Goal: Task Accomplishment & Management: Complete application form

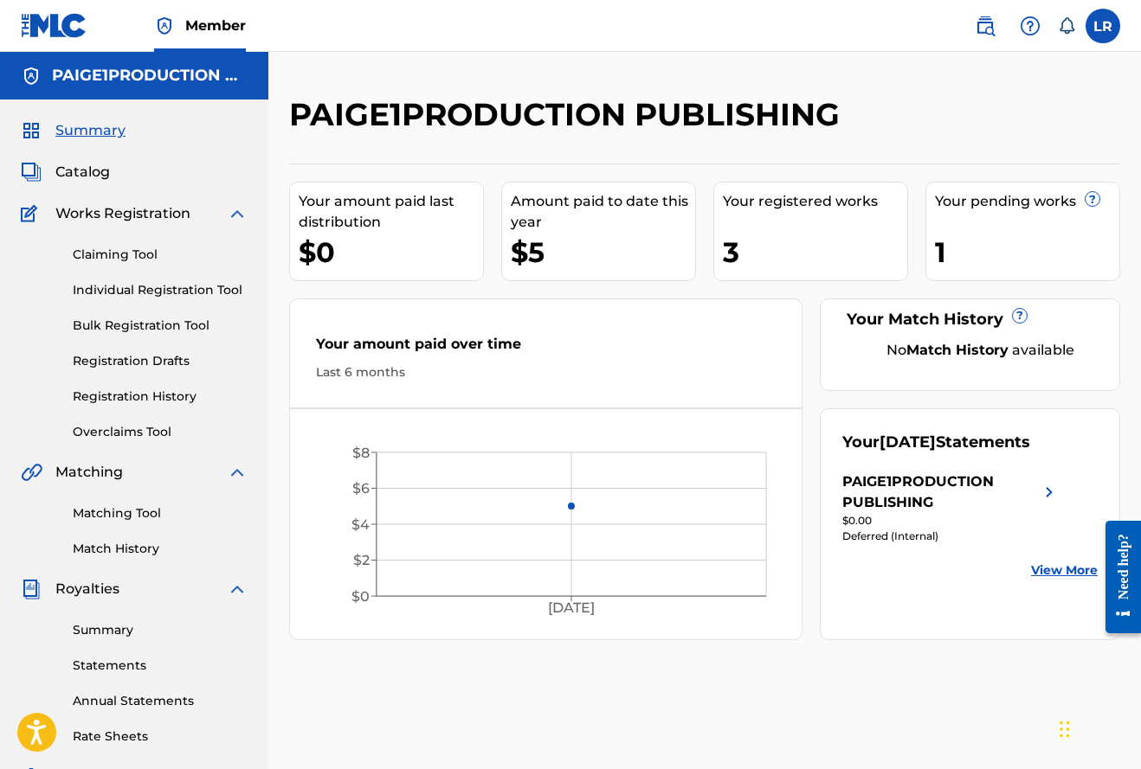
click at [83, 174] on span "Catalog" at bounding box center [82, 172] width 55 height 21
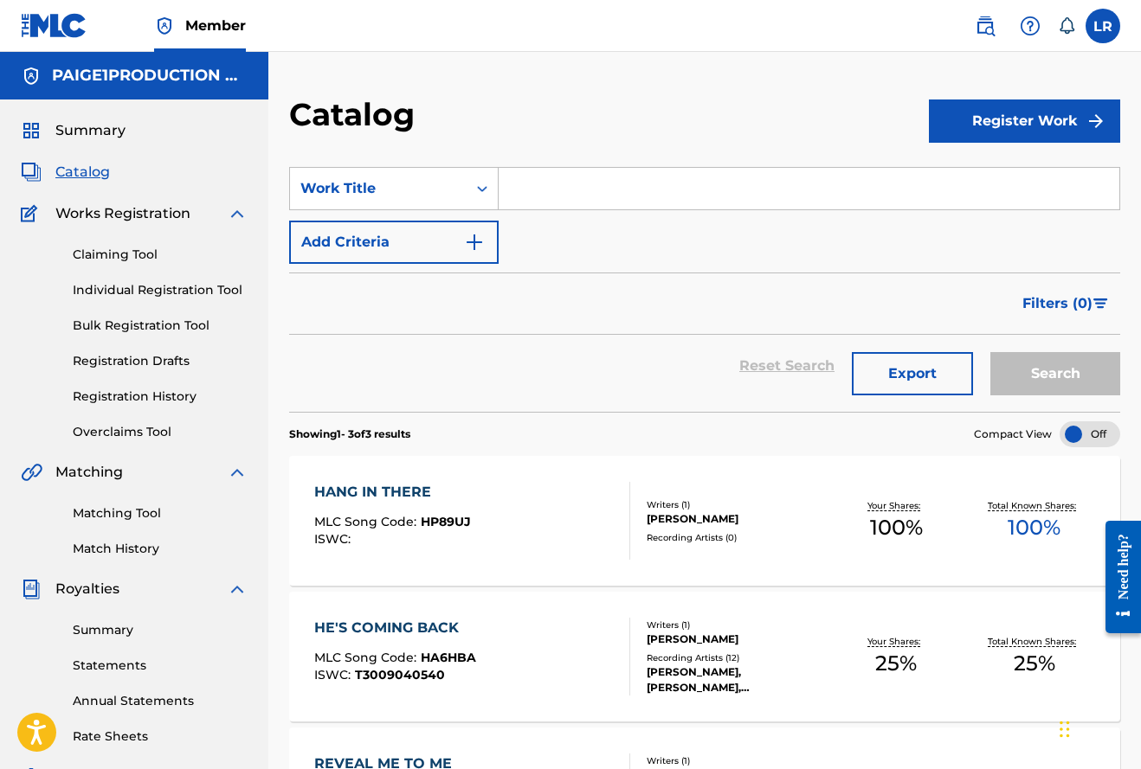
click at [733, 493] on div "HANG IN THERE MLC Song Code : HP89UJ ISWC : Writers ( 1 ) LINCOLN RUSSELL Recor…" at bounding box center [704, 521] width 831 height 130
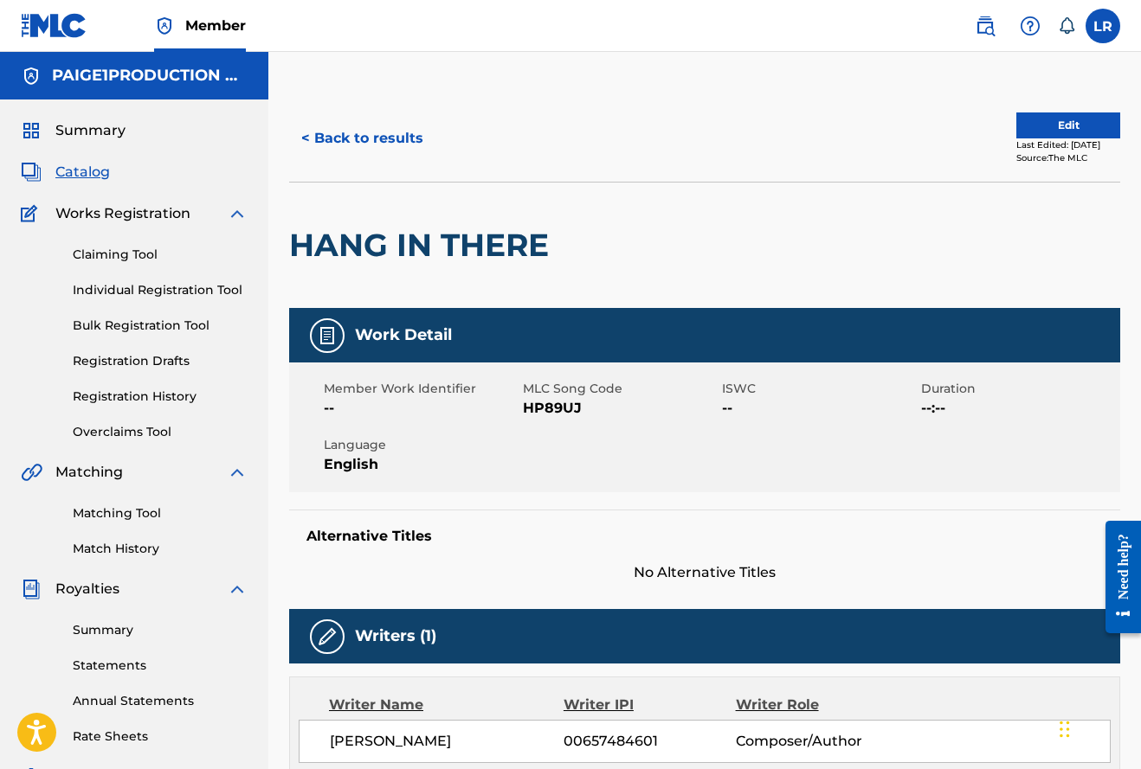
click at [1048, 131] on button "Edit" at bounding box center [1068, 126] width 104 height 26
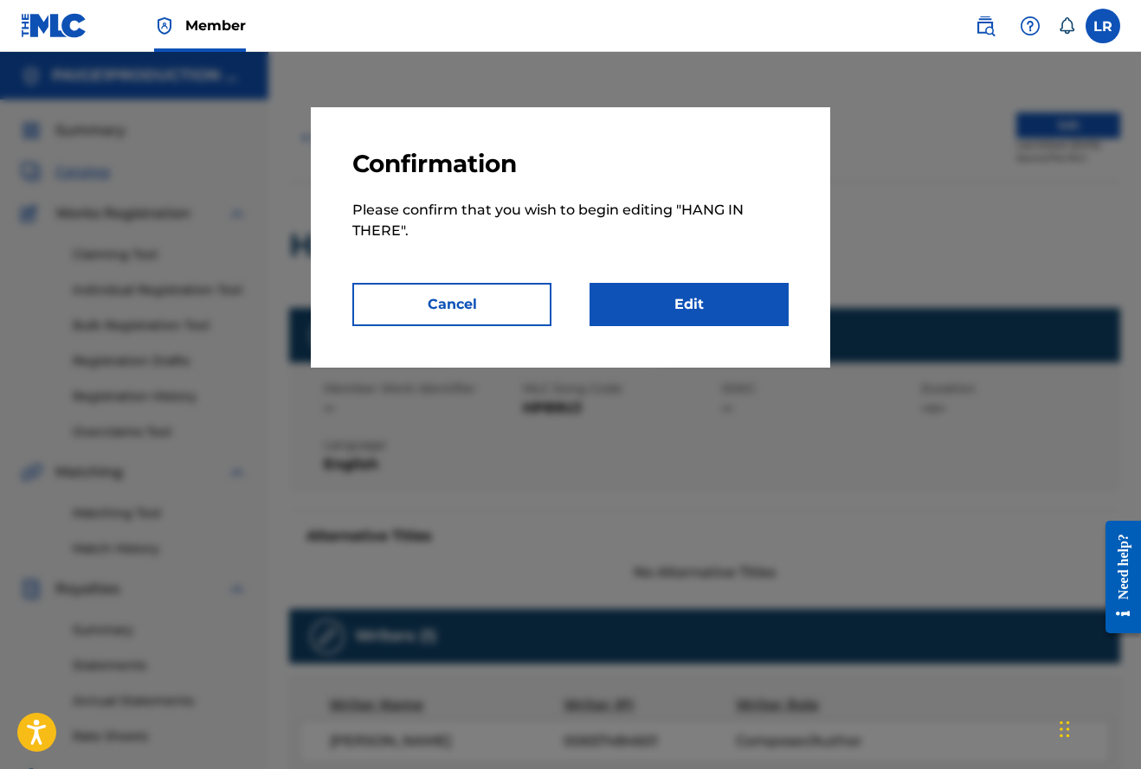
click at [726, 286] on link "Edit" at bounding box center [688, 304] width 199 height 43
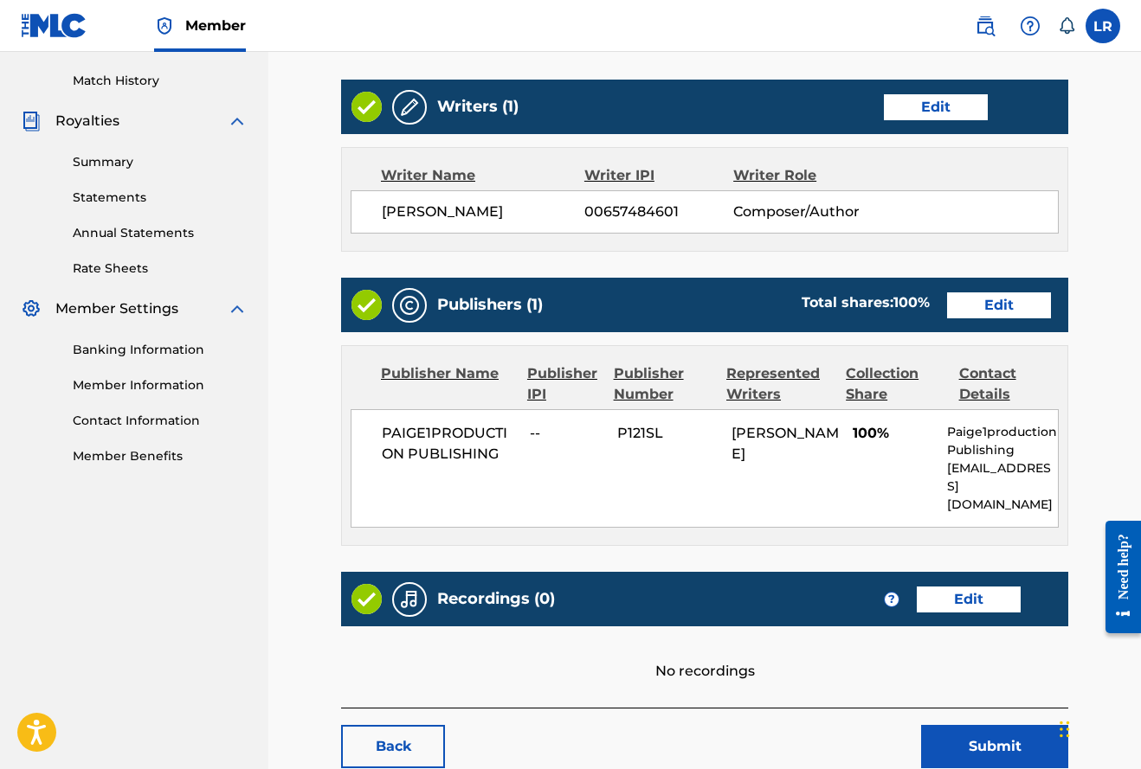
scroll to position [558, 0]
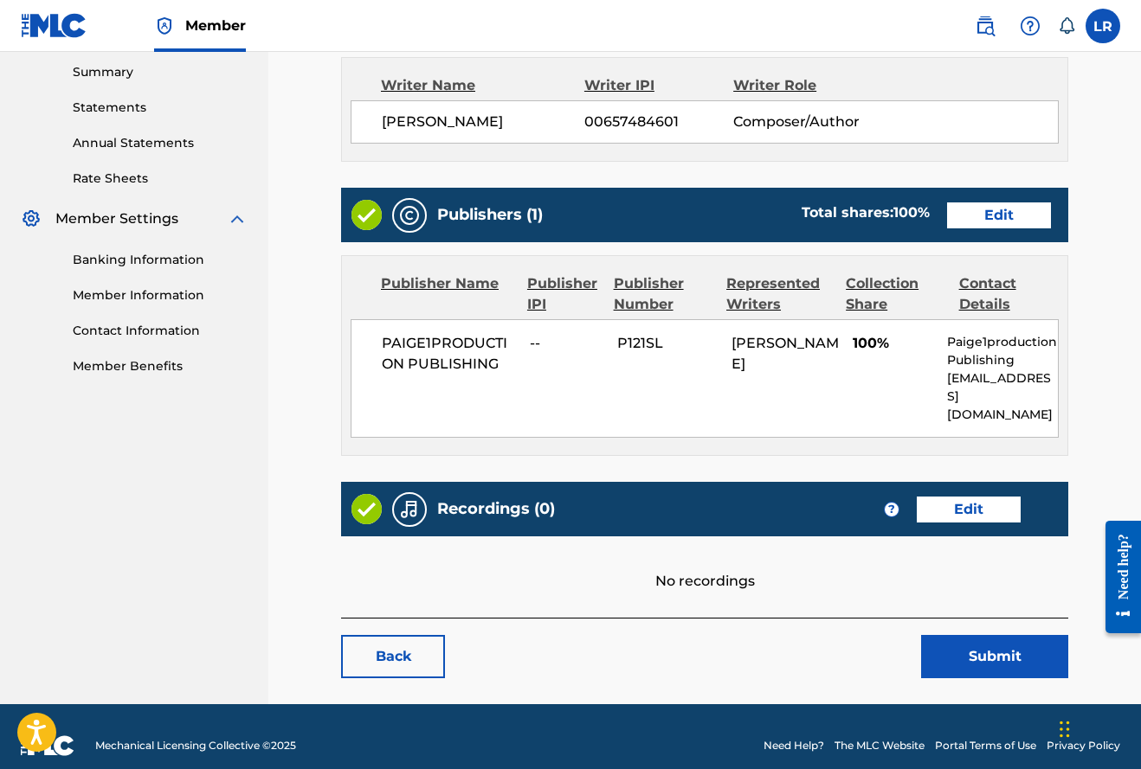
click at [954, 497] on link "Edit" at bounding box center [968, 510] width 104 height 26
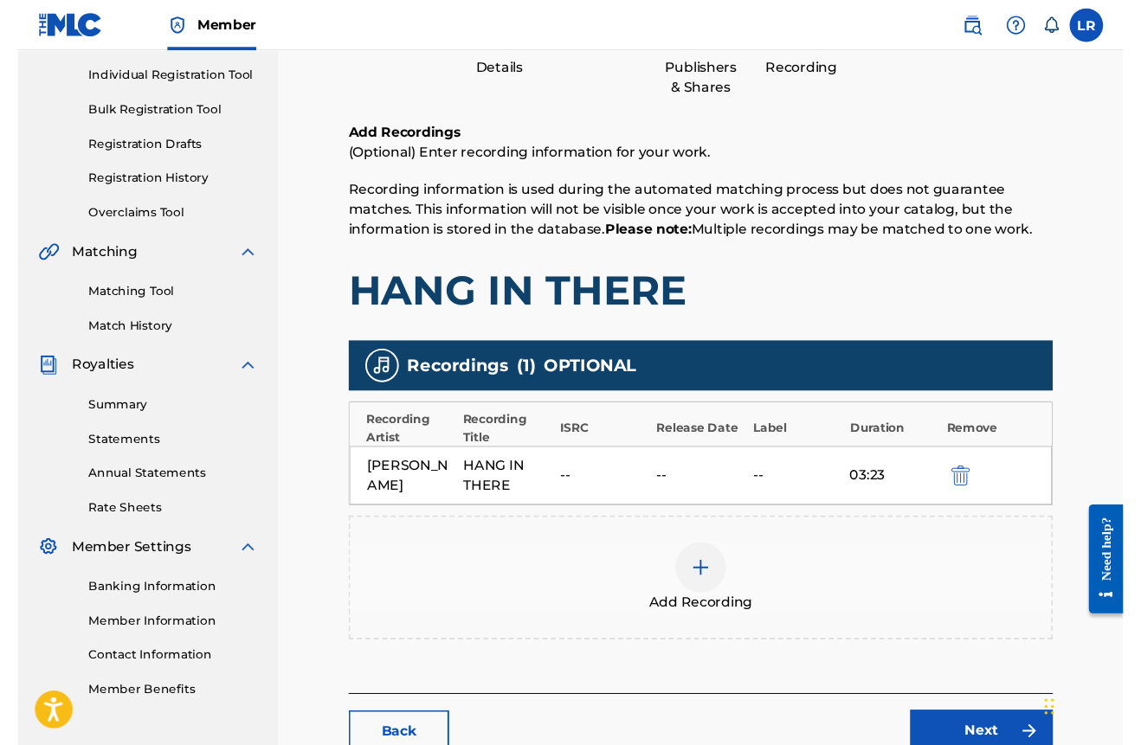
scroll to position [234, 0]
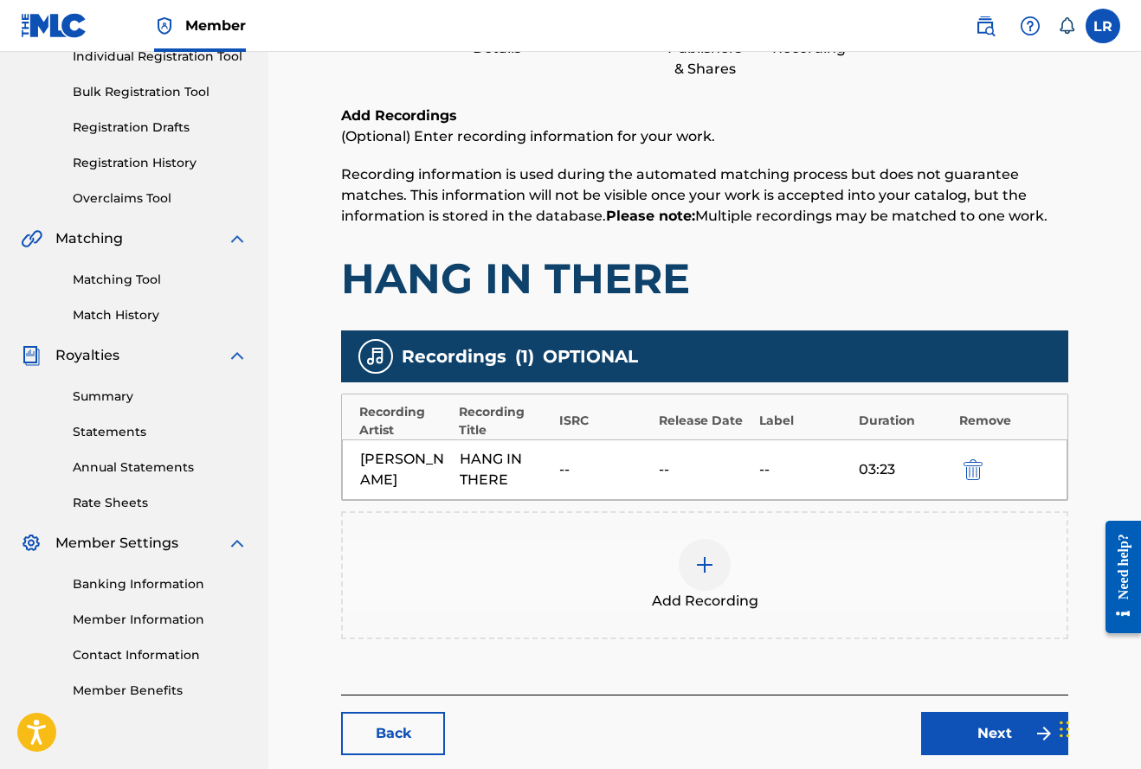
click at [974, 472] on img "submit" at bounding box center [972, 470] width 19 height 21
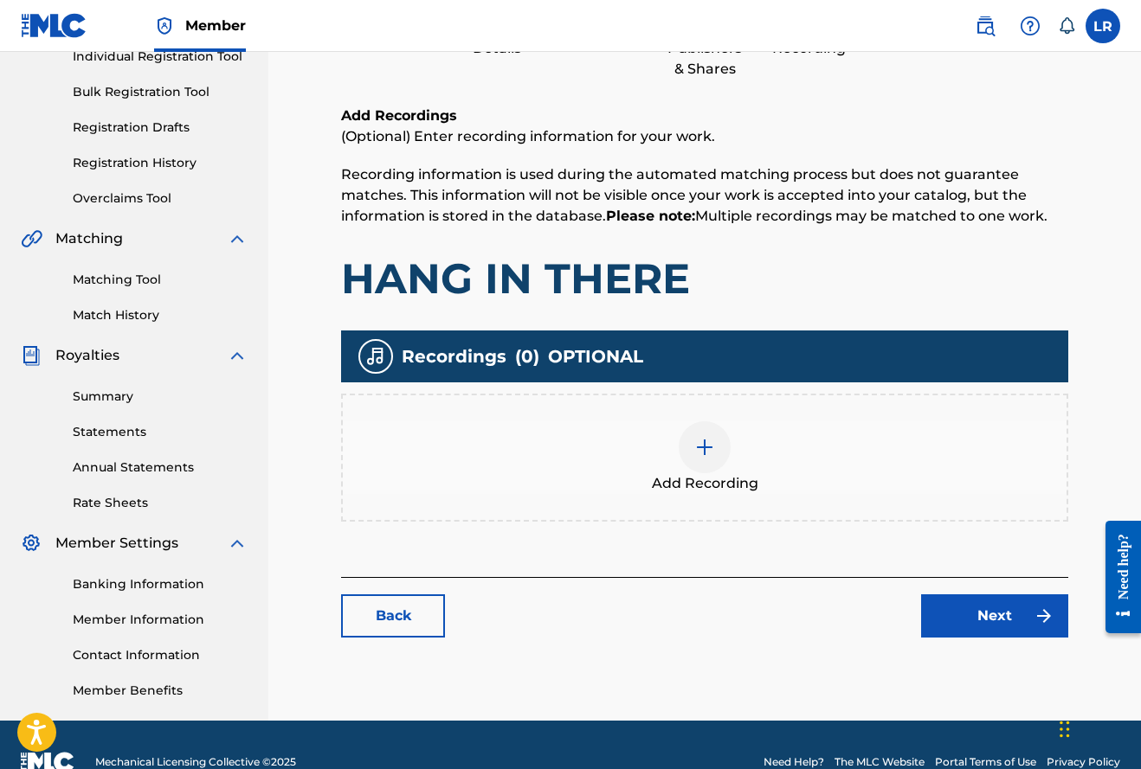
click at [694, 429] on div at bounding box center [705, 447] width 52 height 52
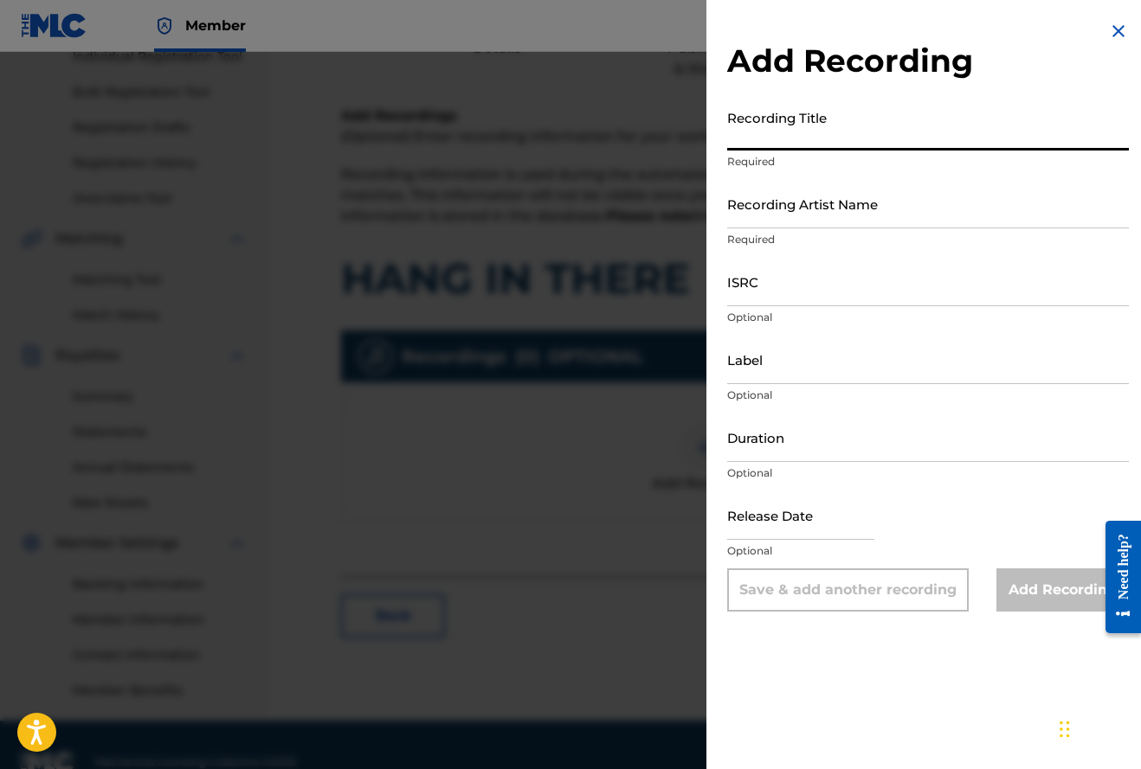
click at [778, 138] on input "Recording Title" at bounding box center [928, 125] width 402 height 49
type input "Hang IN There"
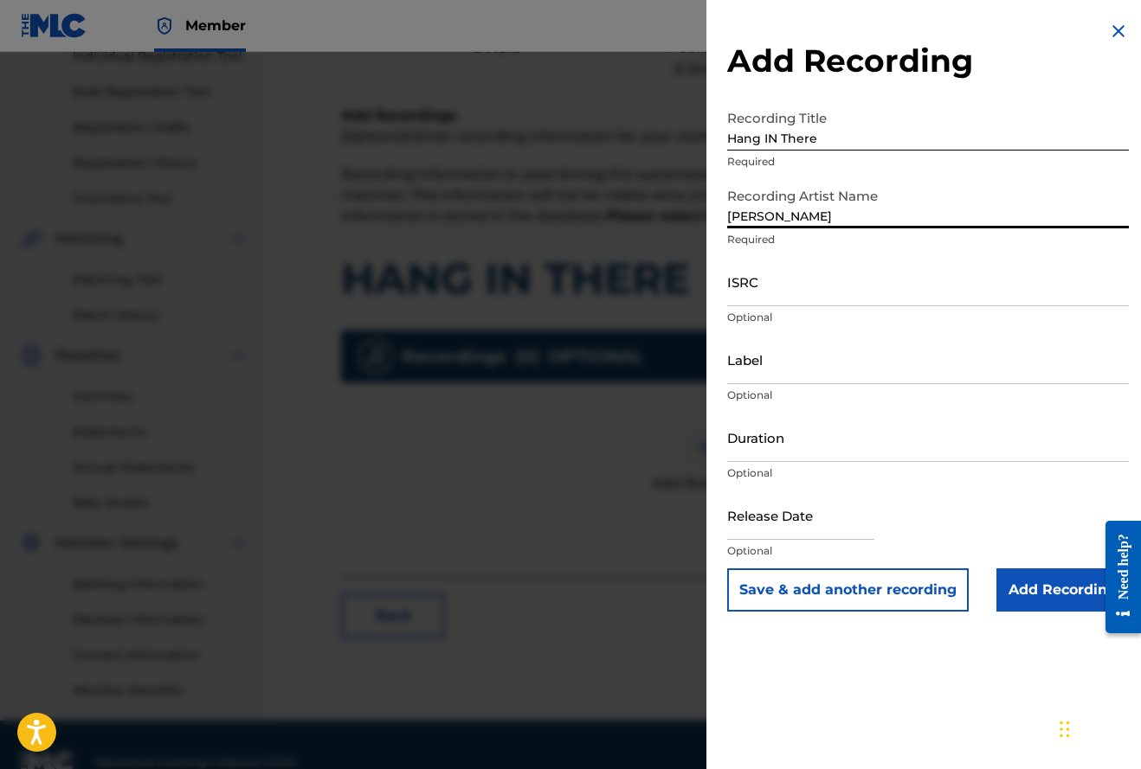
type input "Lincoln Russell"
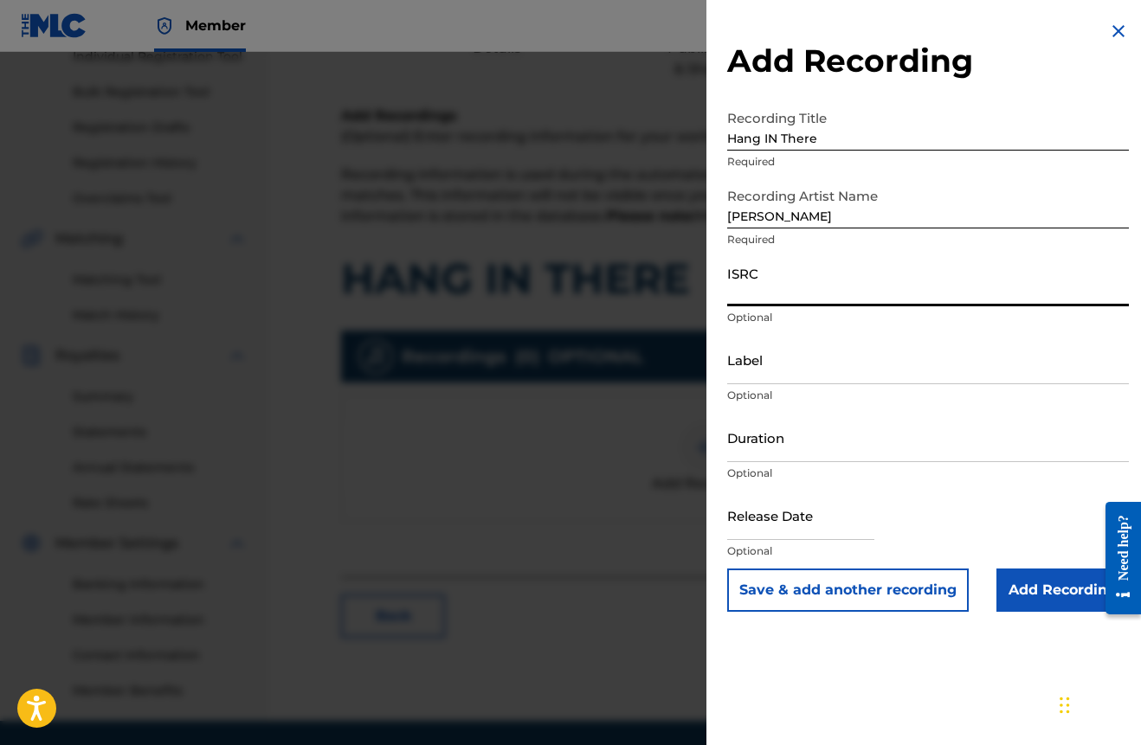
paste input "usl4r2545947"
type input "usl4r2545947"
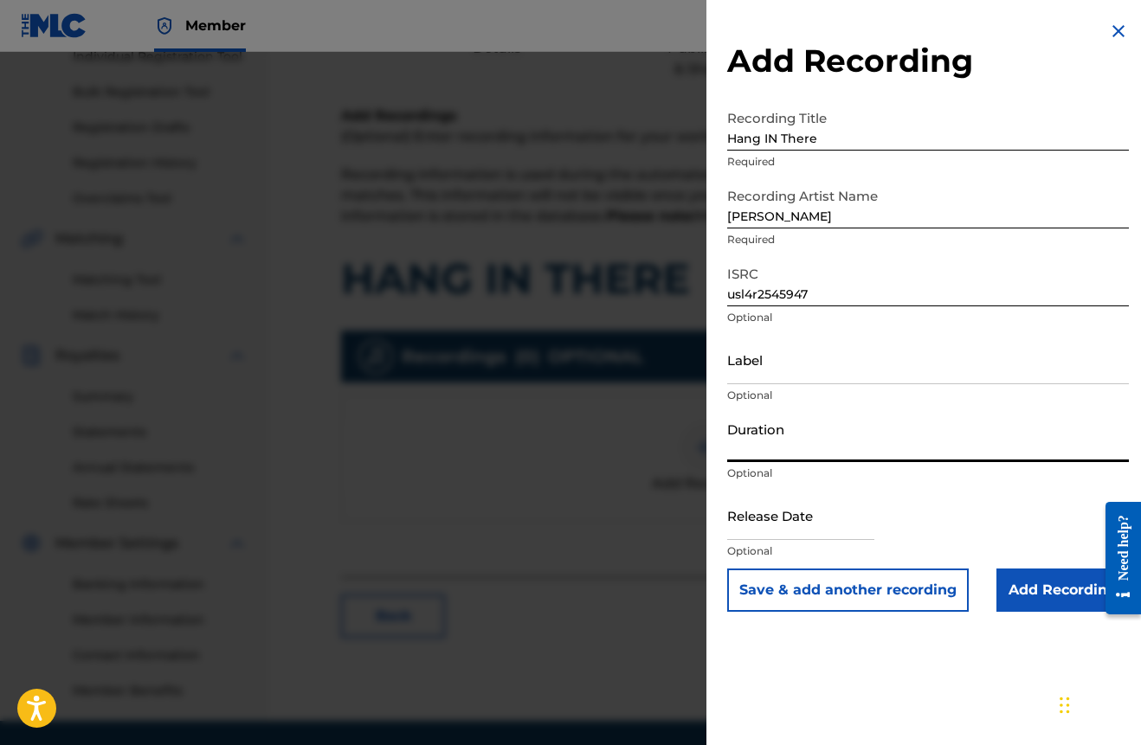
click at [767, 442] on input "Duration" at bounding box center [928, 437] width 402 height 49
type input "03:26"
click at [769, 529] on input "text" at bounding box center [800, 515] width 147 height 49
select select "8"
select select "2025"
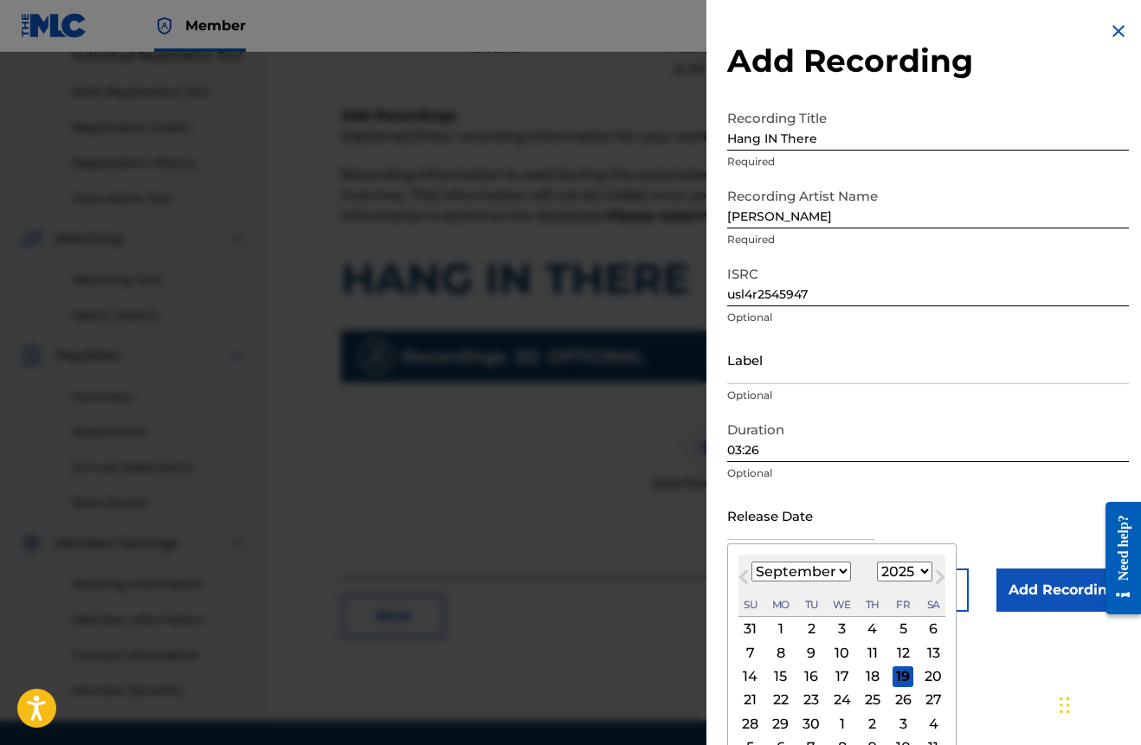
click at [923, 627] on div "6" at bounding box center [933, 629] width 21 height 21
type input "September 6 2025"
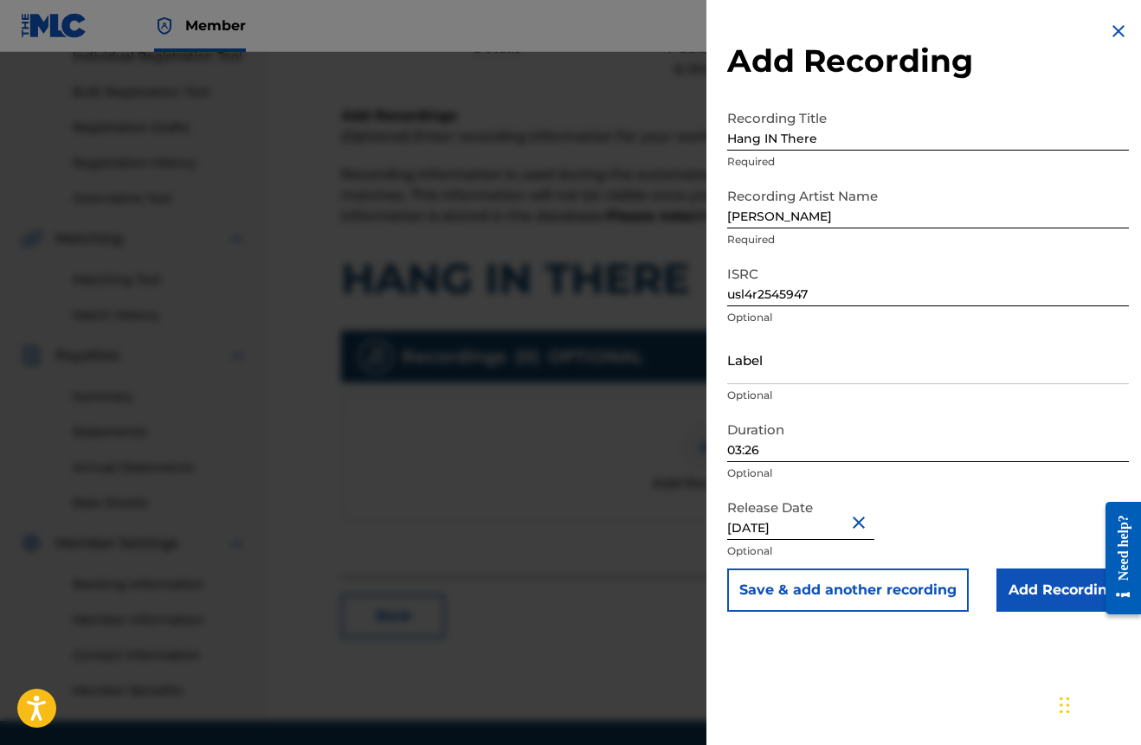
click at [1013, 600] on input "Add Recording" at bounding box center [1062, 590] width 132 height 43
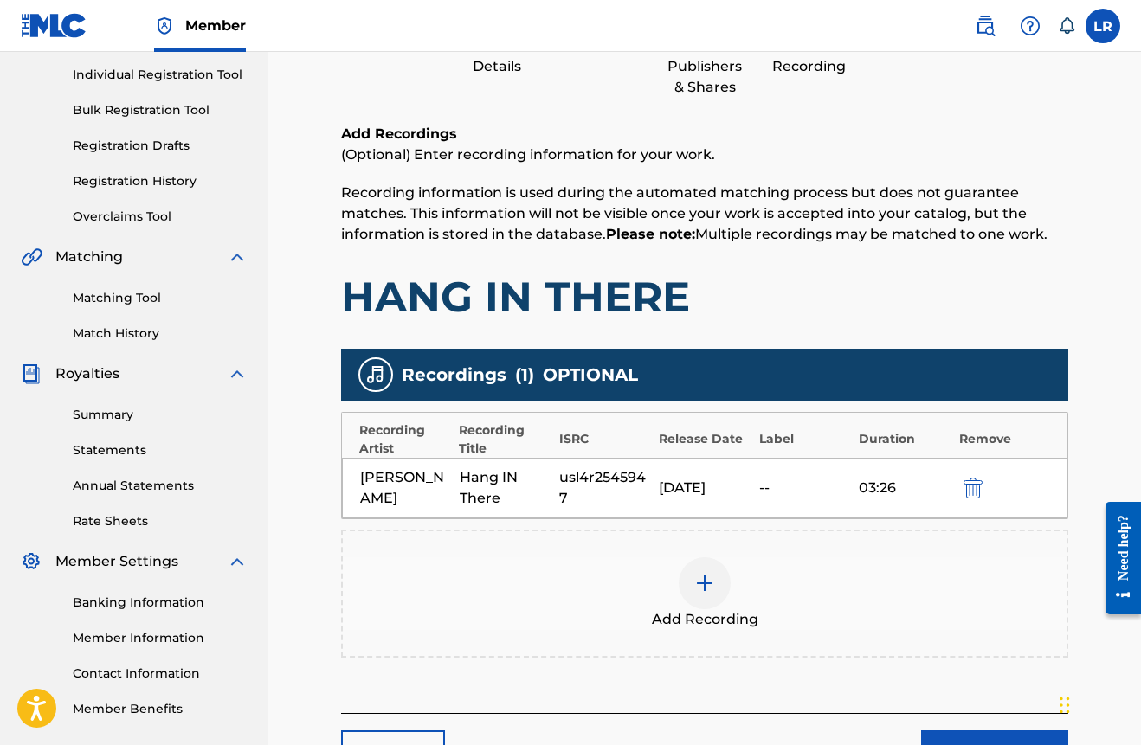
scroll to position [353, 0]
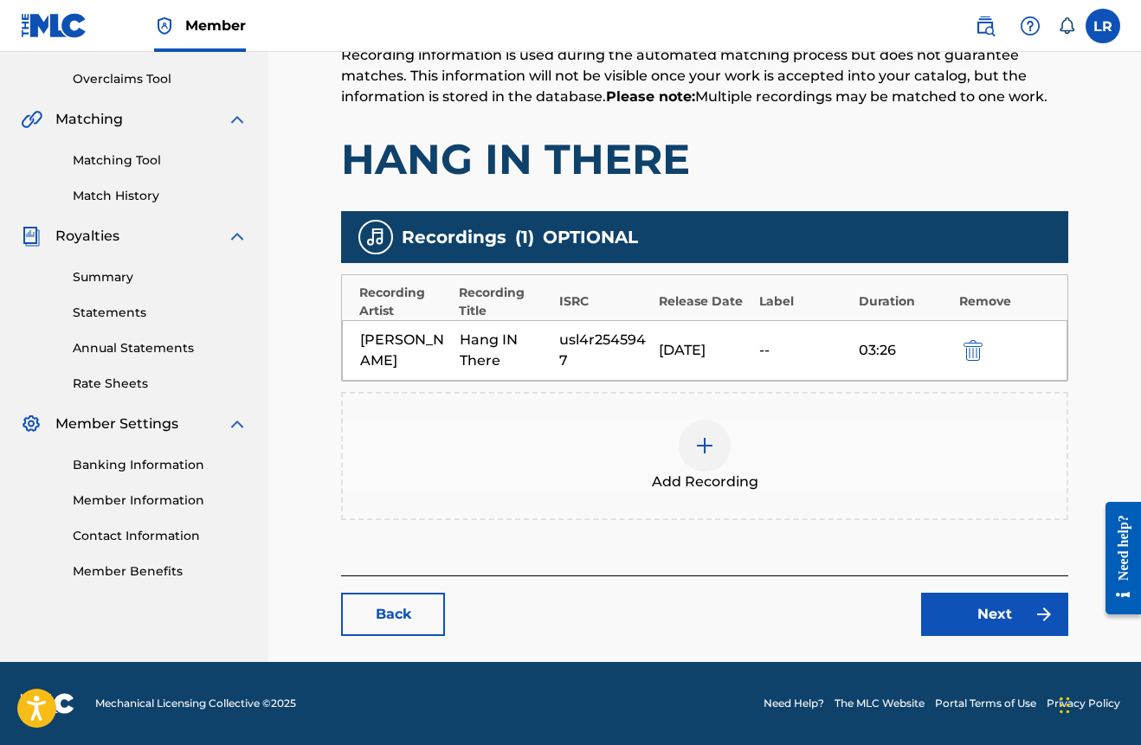
click at [996, 621] on link "Next" at bounding box center [994, 614] width 147 height 43
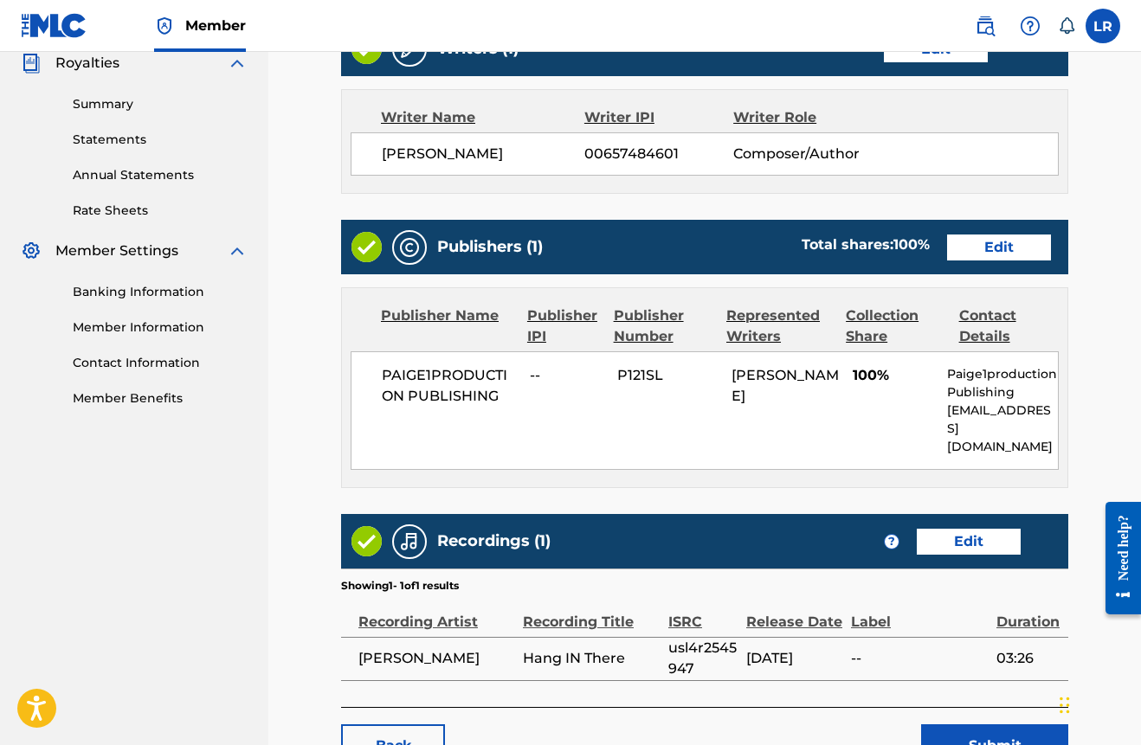
scroll to position [628, 0]
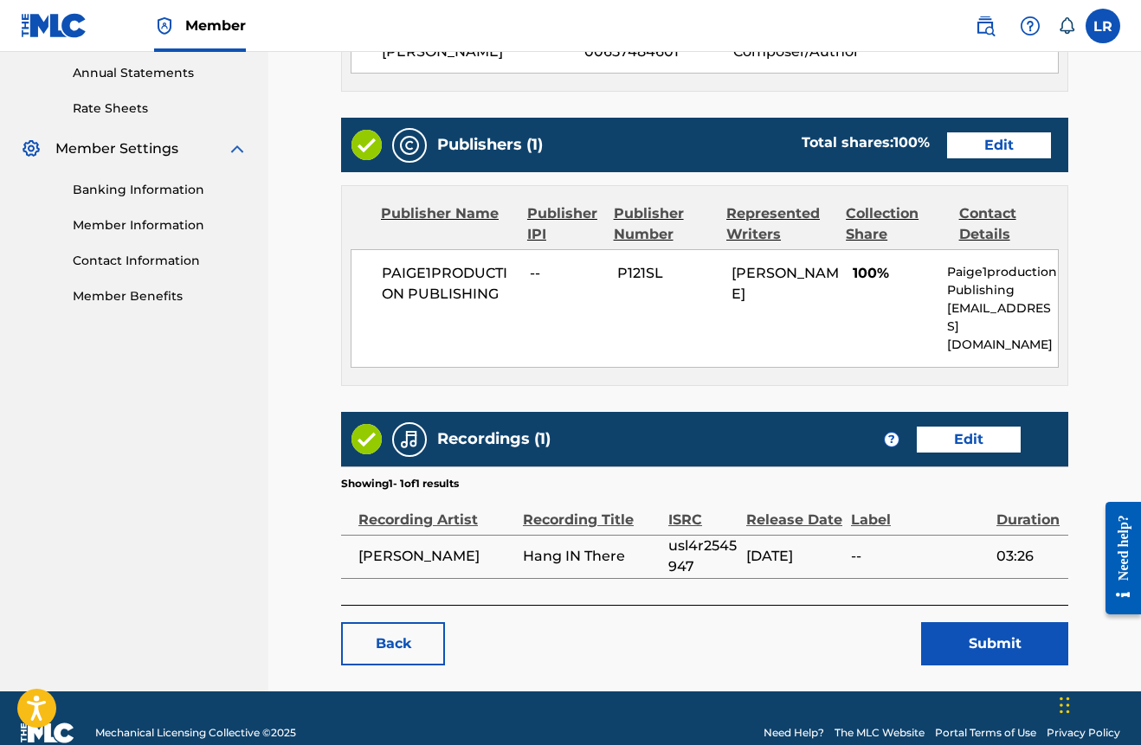
click at [997, 622] on button "Submit" at bounding box center [994, 643] width 147 height 43
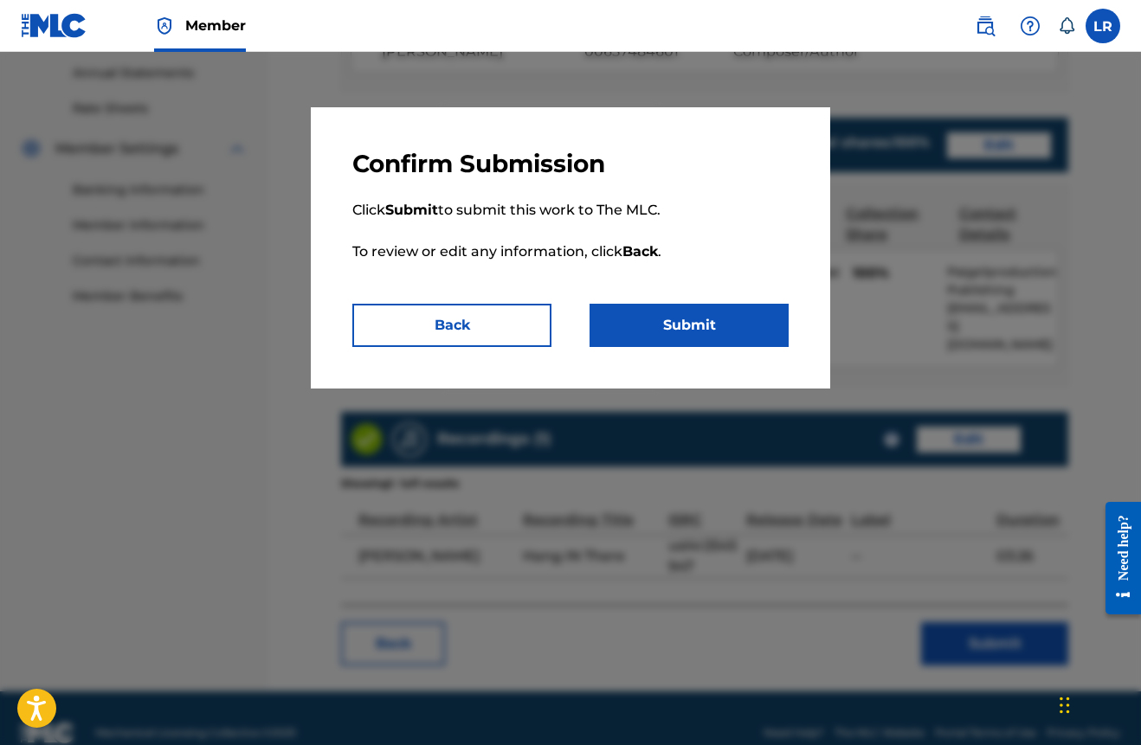
click at [685, 306] on button "Submit" at bounding box center [688, 325] width 199 height 43
